Goal: Task Accomplishment & Management: Manage account settings

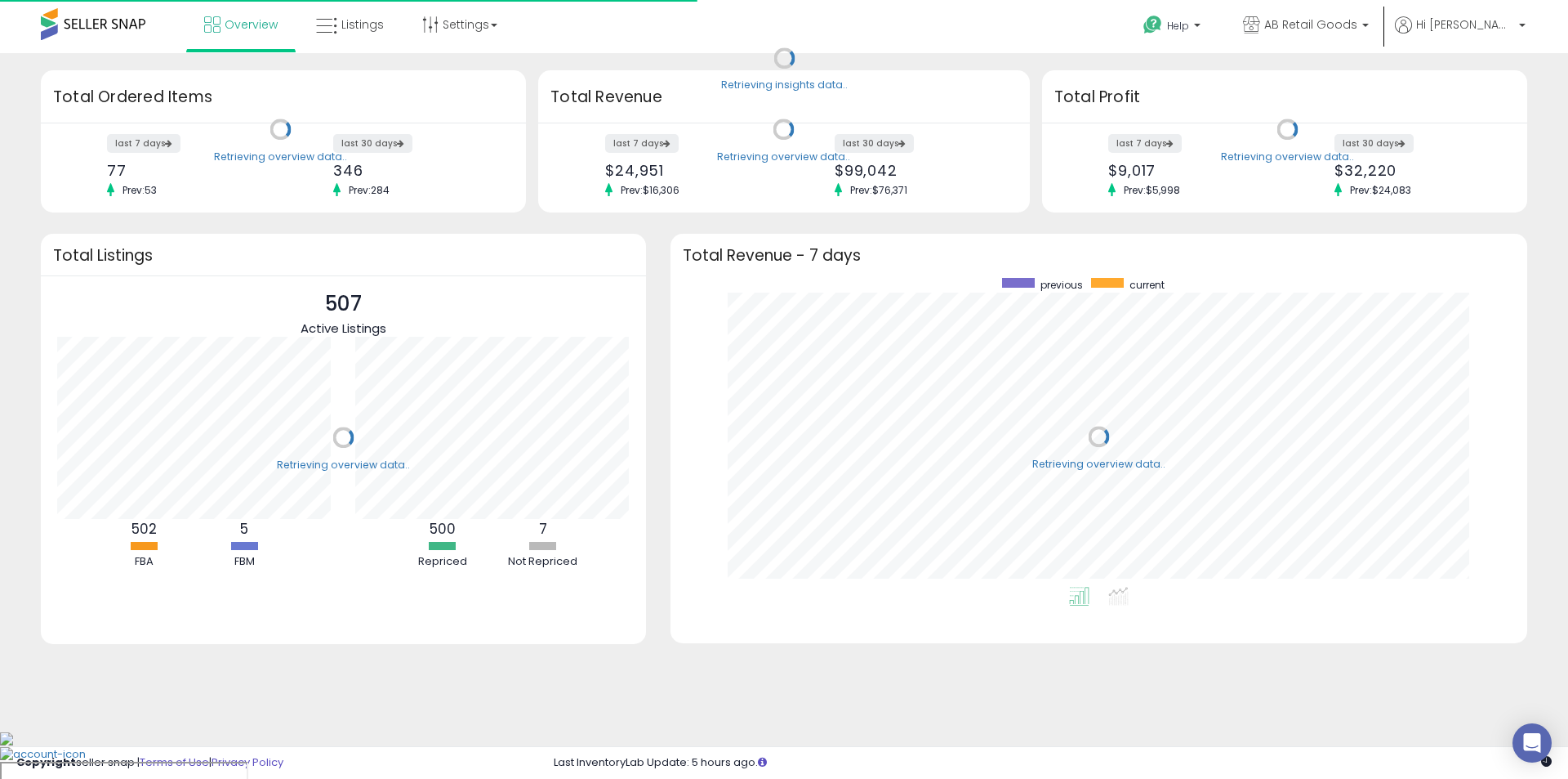
scroll to position [309, 825]
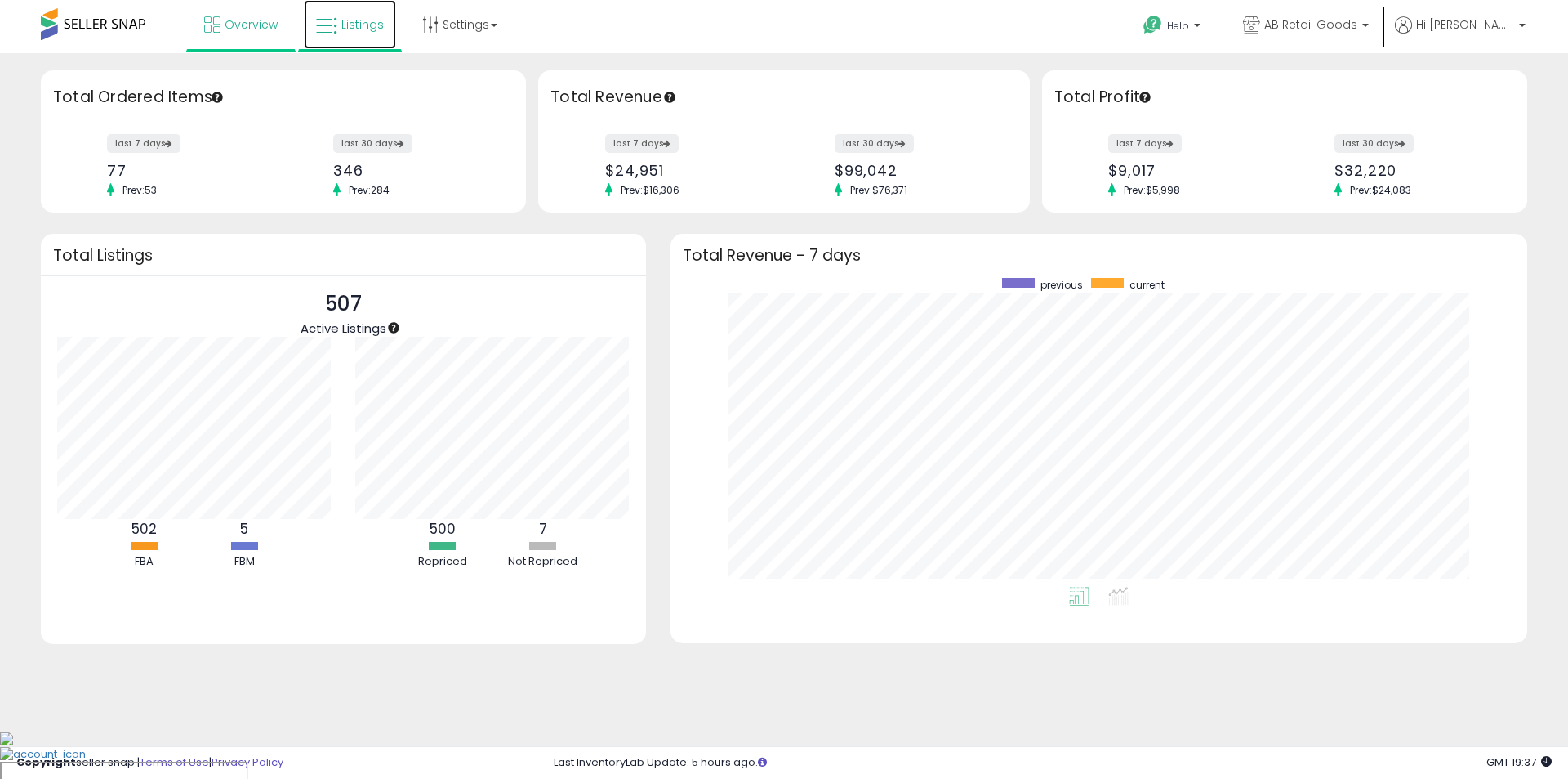
click at [356, 44] on link "Listings" at bounding box center [350, 25] width 92 height 49
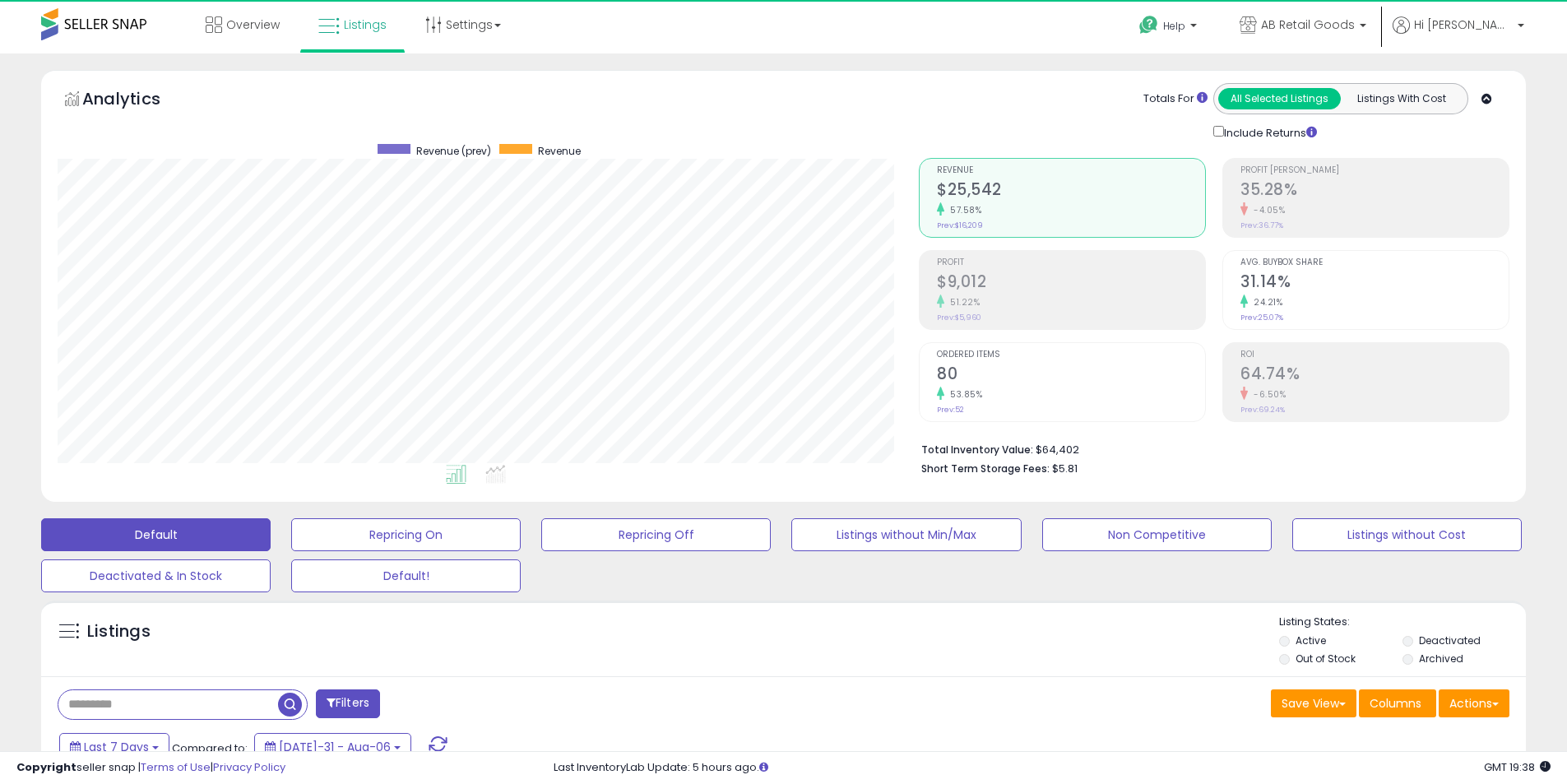
scroll to position [337, 862]
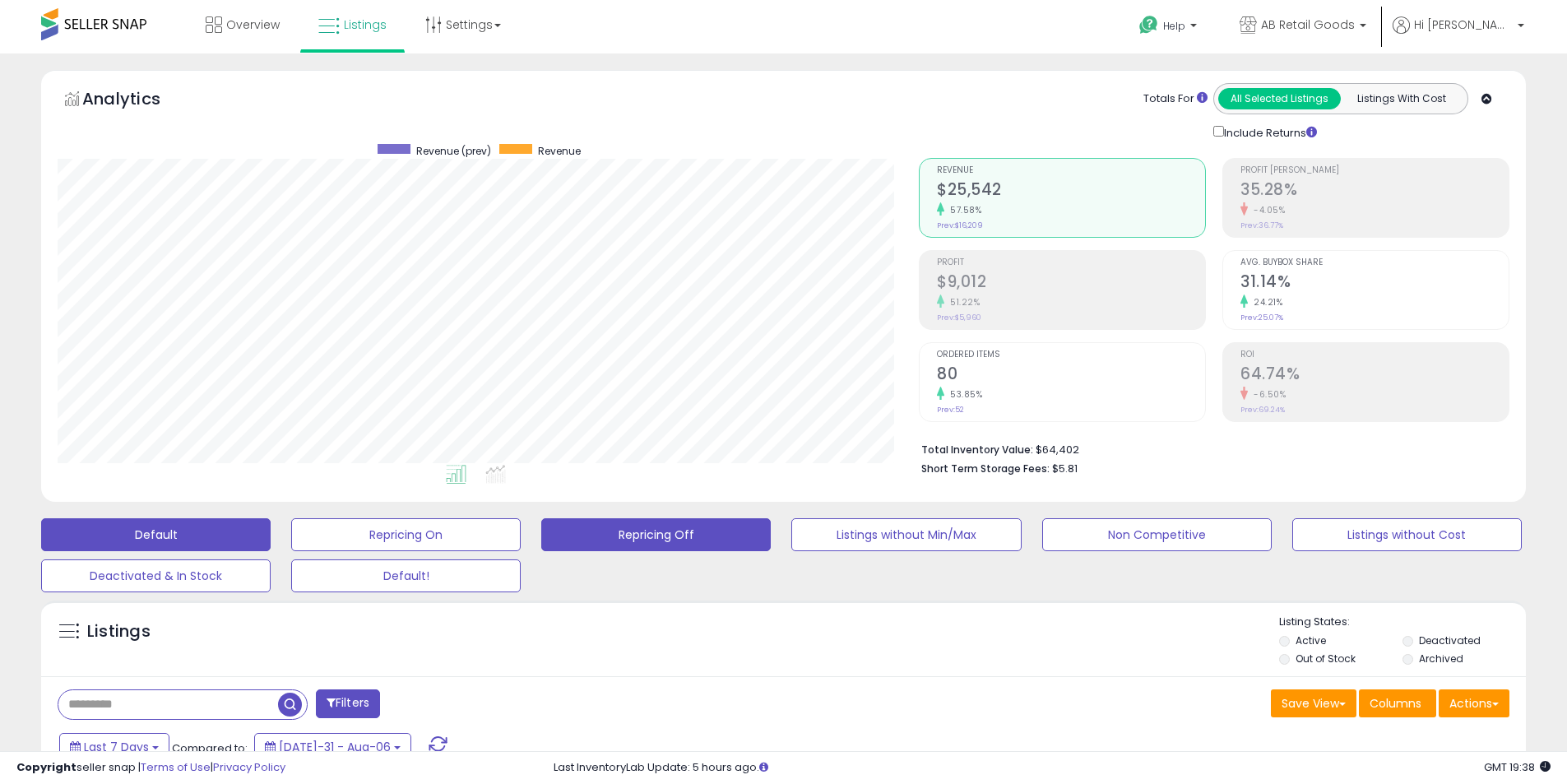
click at [521, 526] on button "Repricing Off" at bounding box center [406, 534] width 230 height 33
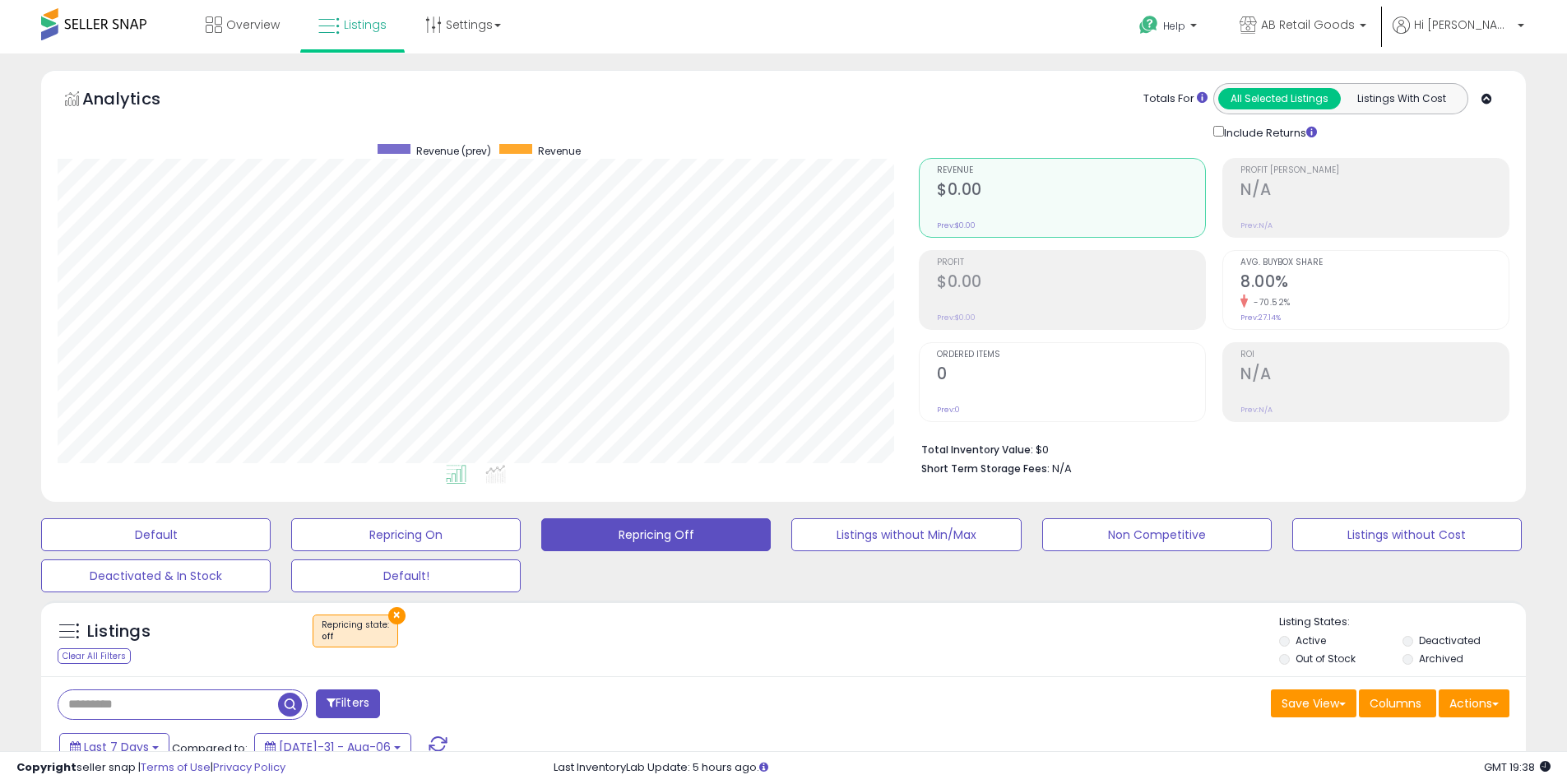
click at [1413, 637] on li "Deactivated" at bounding box center [1463, 642] width 121 height 18
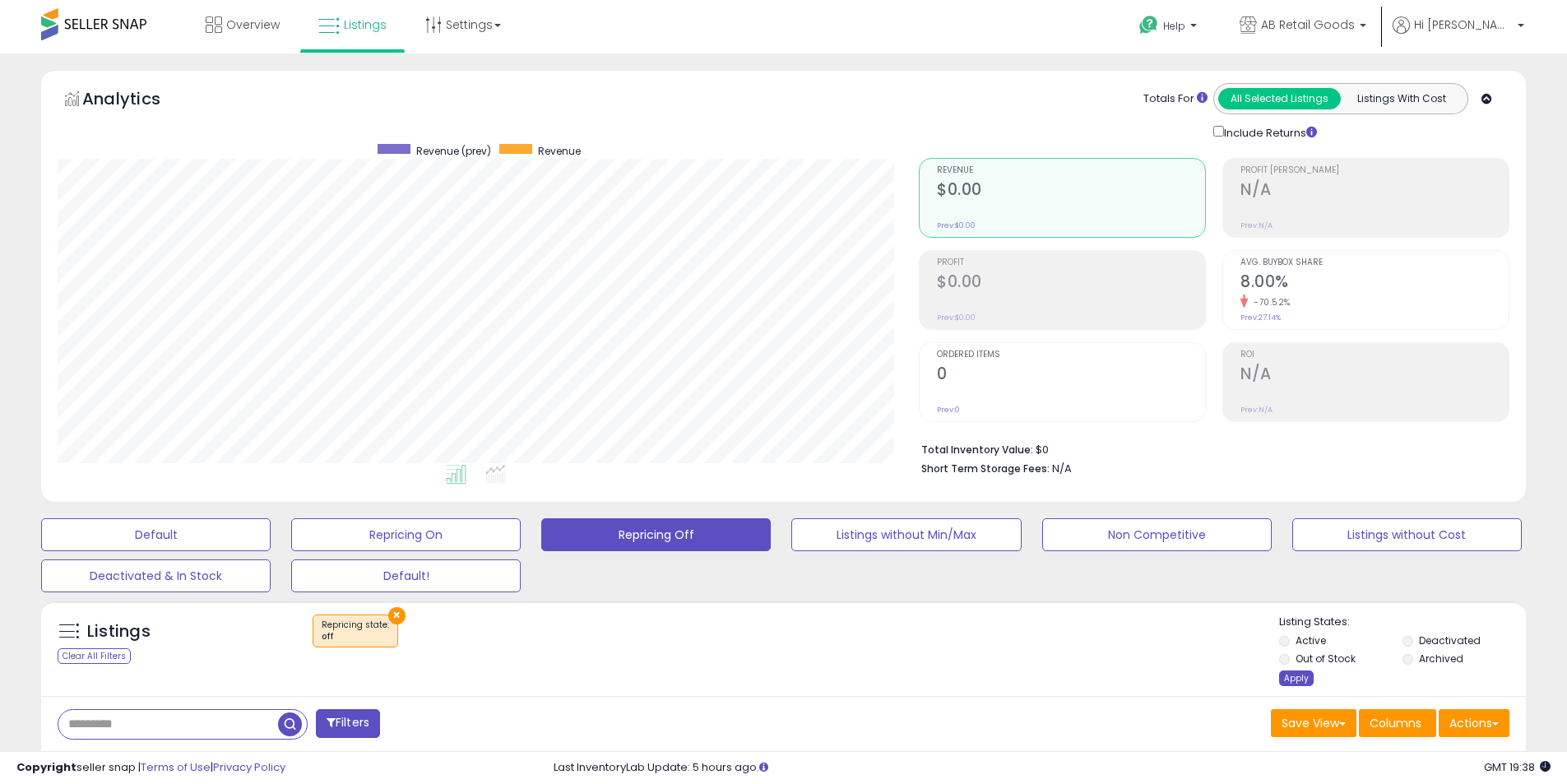
click at [1289, 679] on div "Apply" at bounding box center [1296, 678] width 35 height 16
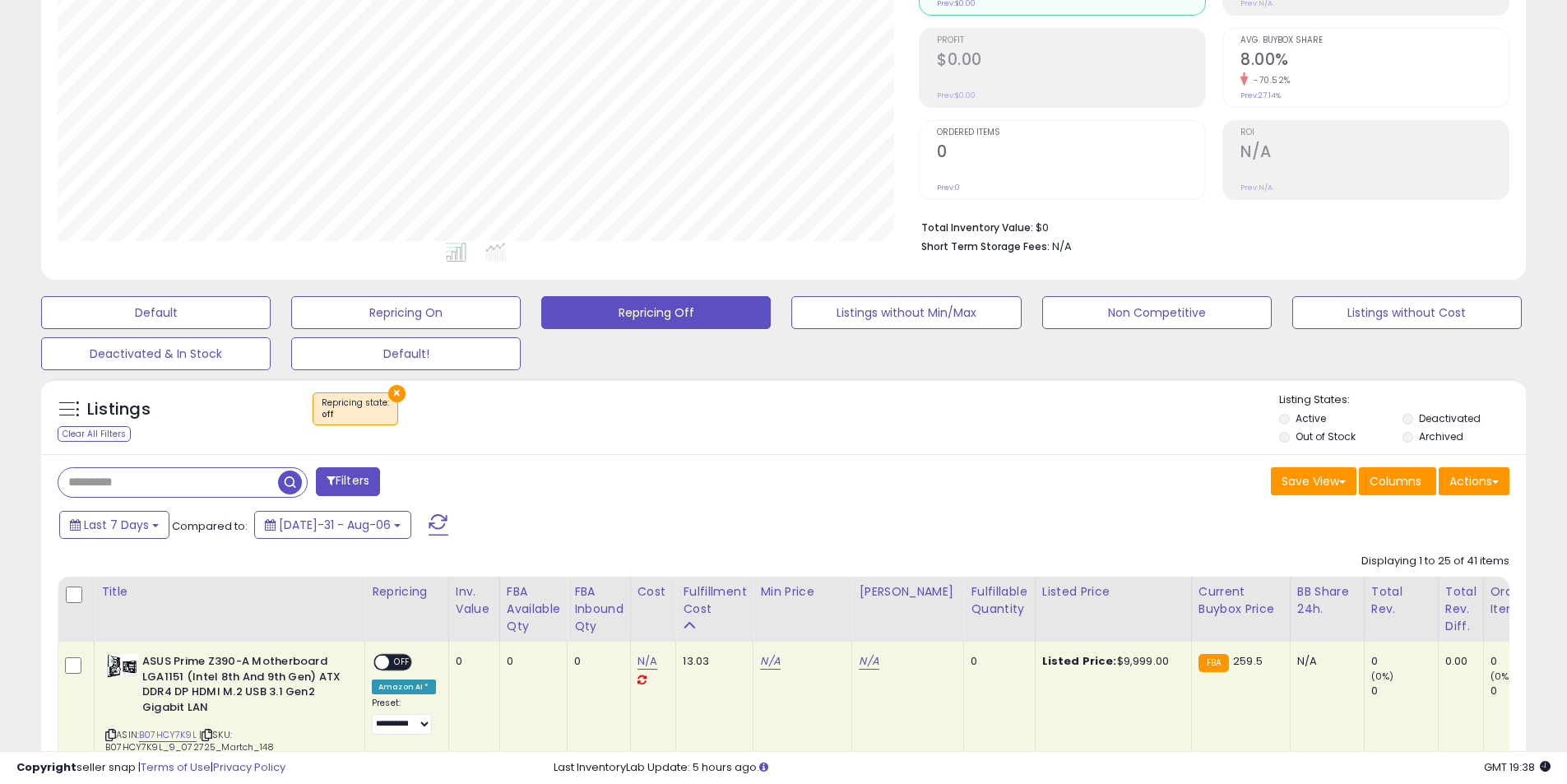
scroll to position [315, 0]
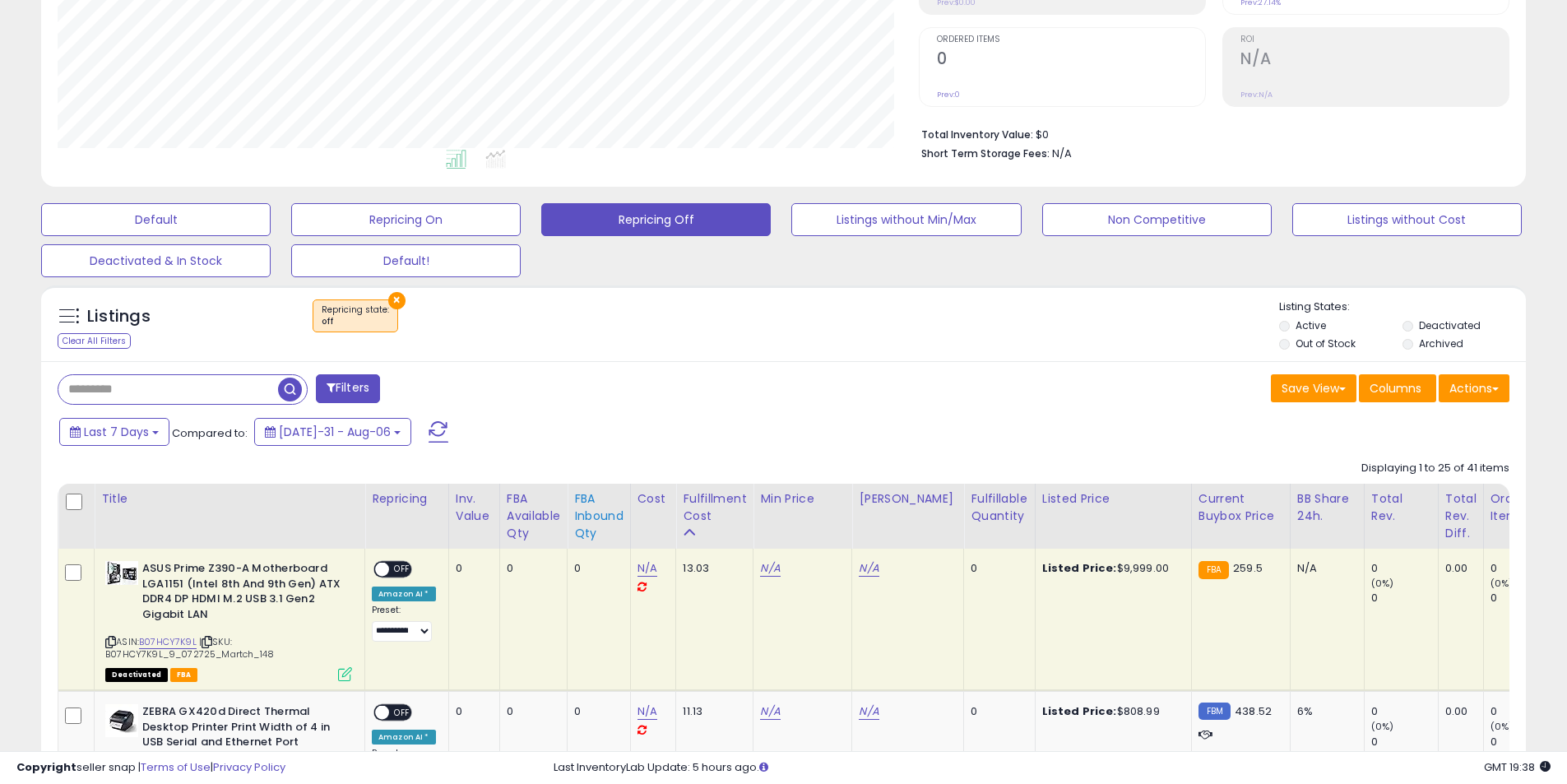
click at [590, 499] on div "FBA inbound Qty" at bounding box center [599, 516] width 50 height 51
click at [590, 452] on div "Last 7 Days Compared to: [DATE]-31 - Aug-06" at bounding box center [600, 434] width 1090 height 37
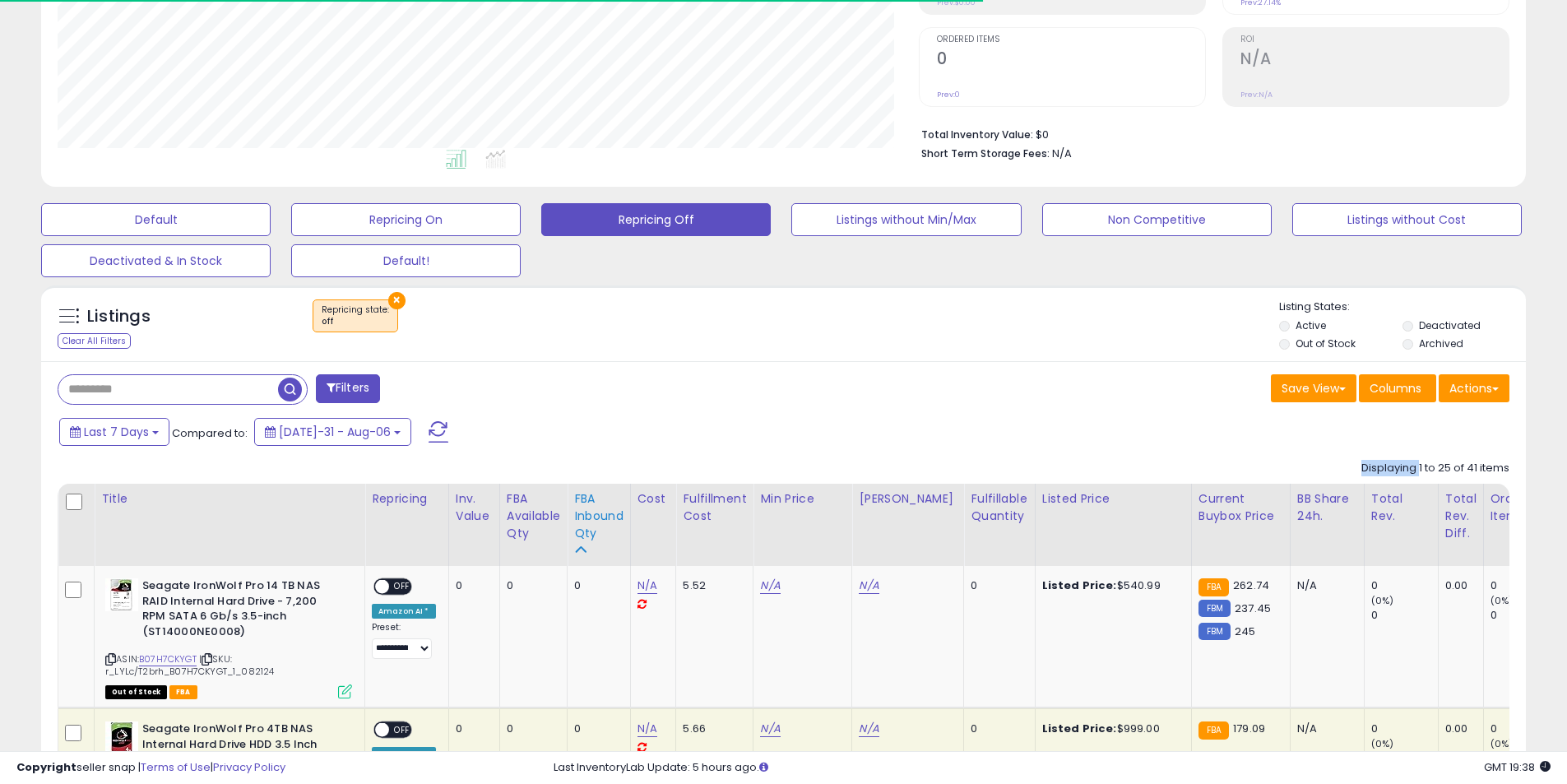
click at [590, 499] on div "FBA inbound Qty" at bounding box center [599, 516] width 50 height 51
